Goal: Transaction & Acquisition: Purchase product/service

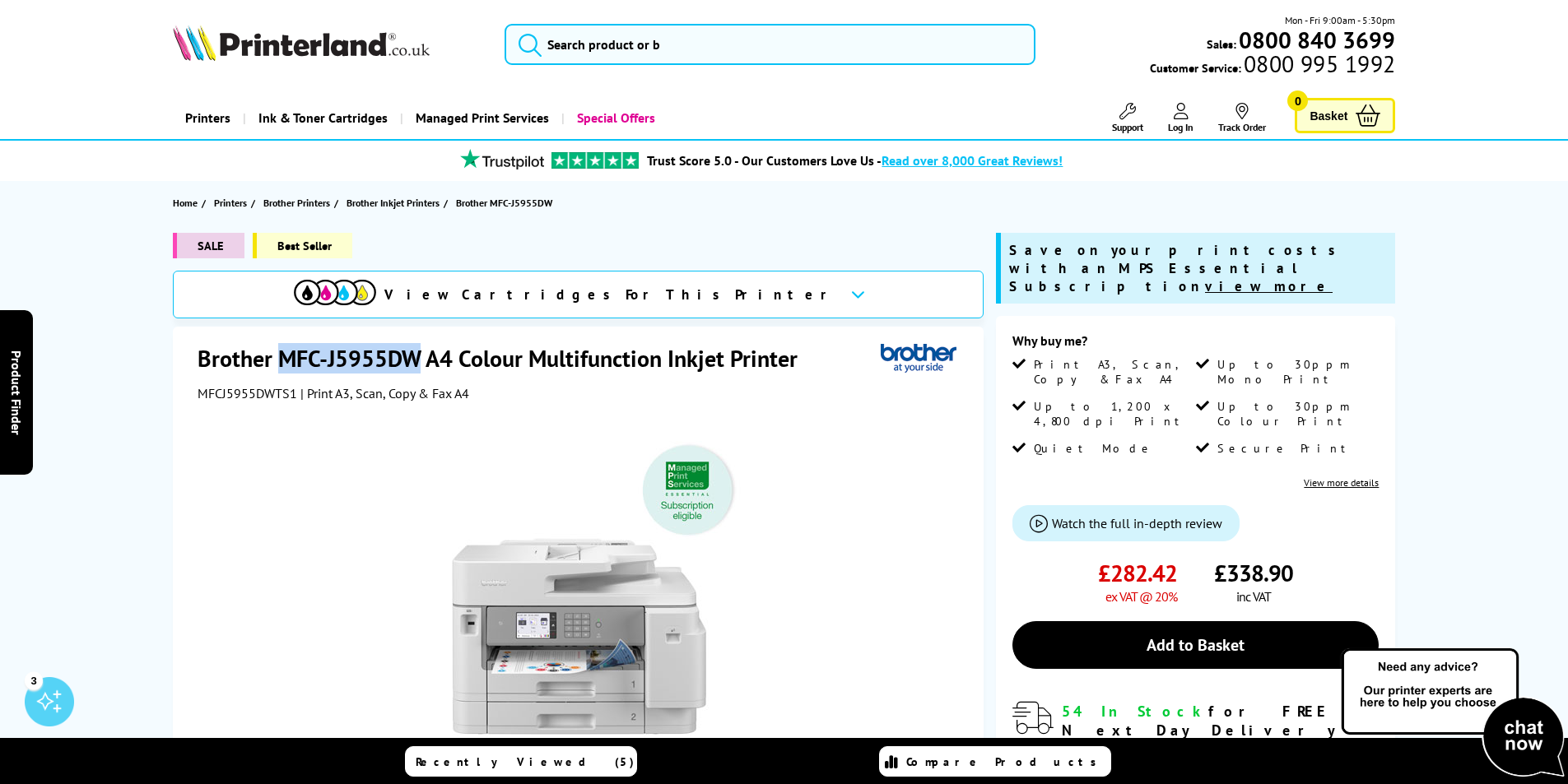
drag, startPoint x: 416, startPoint y: 363, endPoint x: 278, endPoint y: 367, distance: 138.1
click at [278, 367] on h1 "Brother MFC-J5955DW A4 Colour Multifunction Inkjet Printer" at bounding box center [506, 358] width 616 height 31
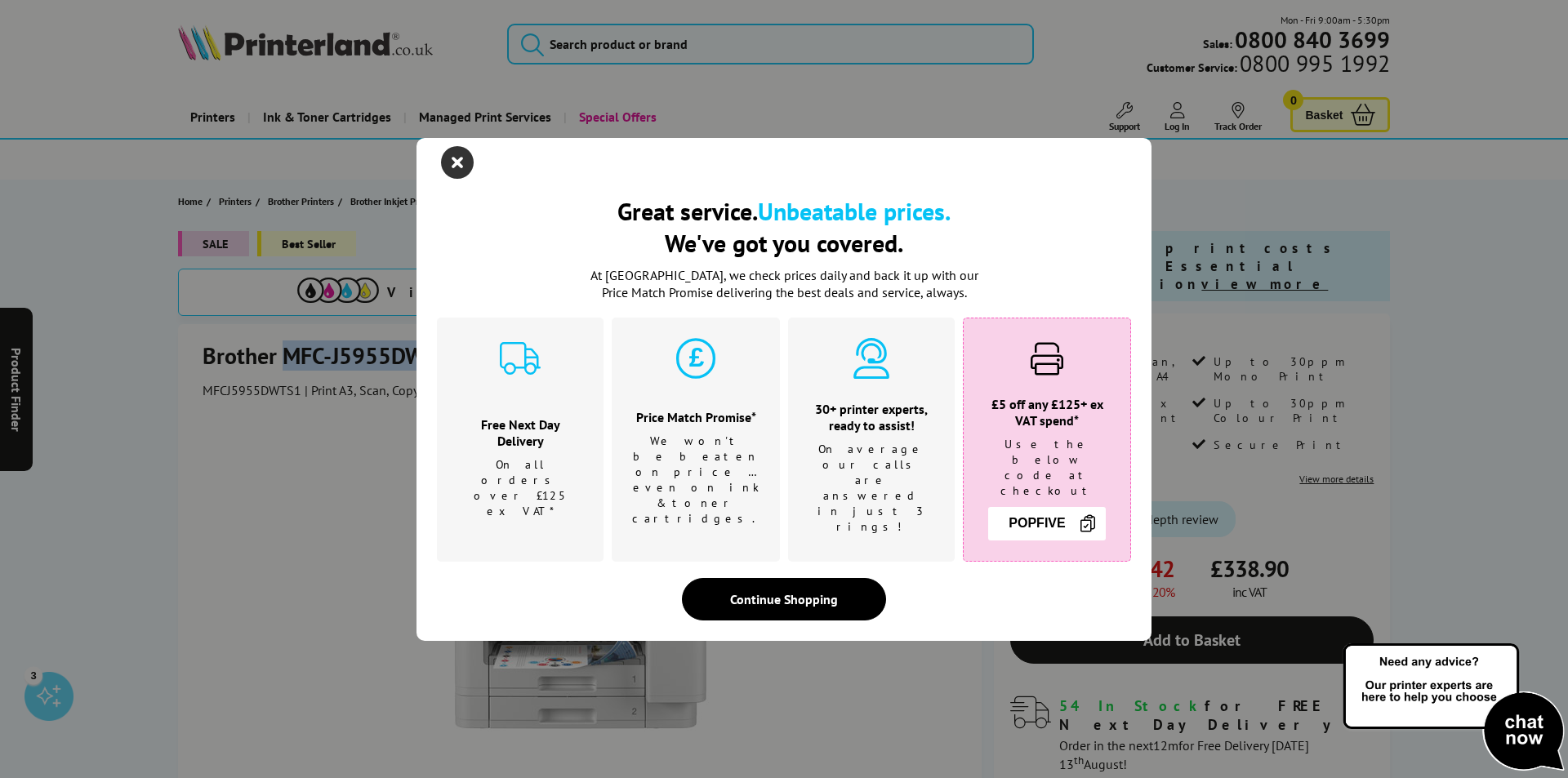
click at [441, 179] on icon "close modal" at bounding box center [457, 163] width 33 height 33
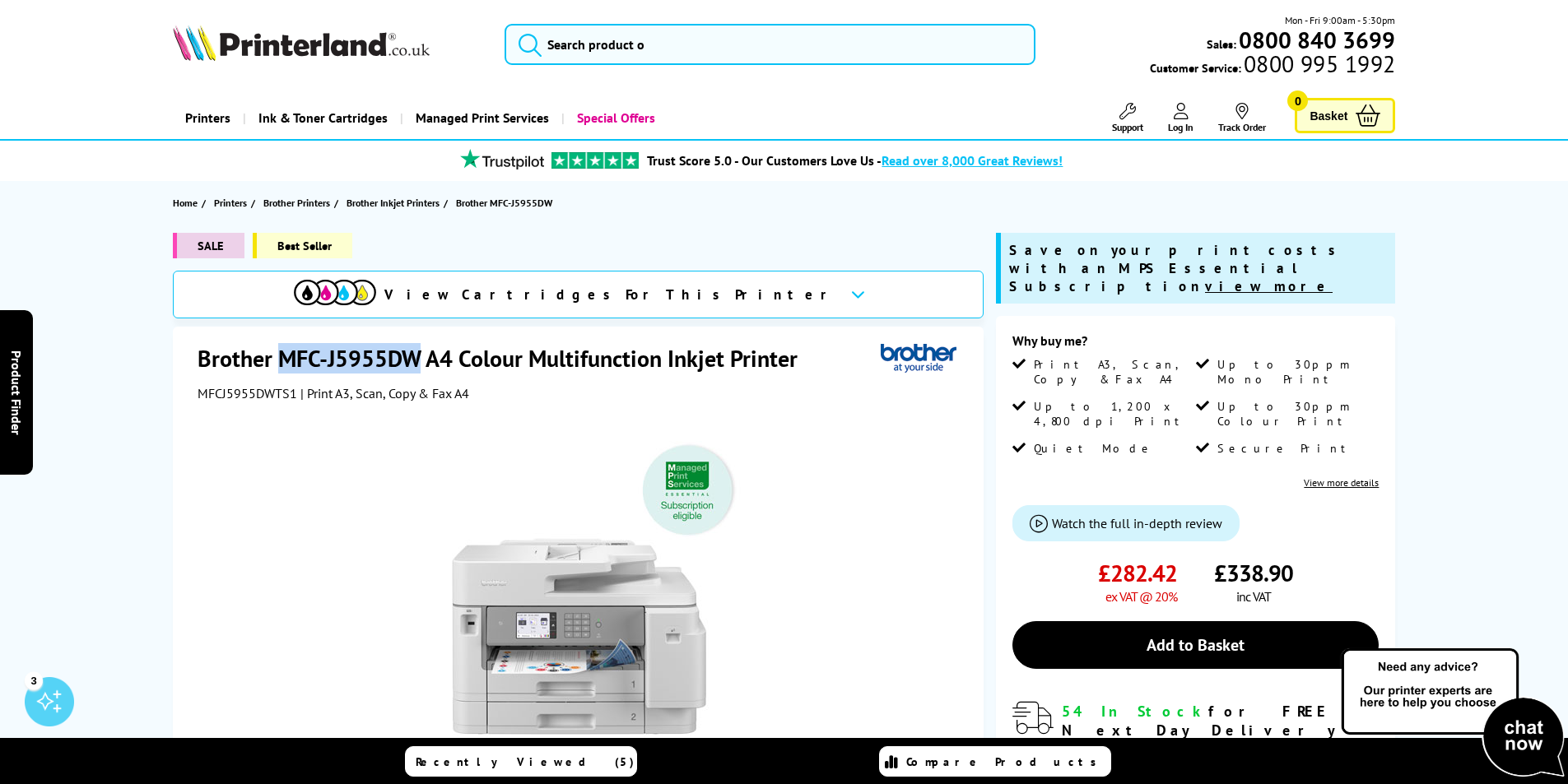
copy h1 "MFC-J5955DW"
